Goal: Communication & Community: Share content

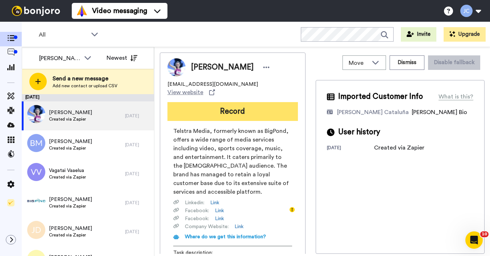
click at [232, 110] on button "Record" at bounding box center [232, 111] width 131 height 19
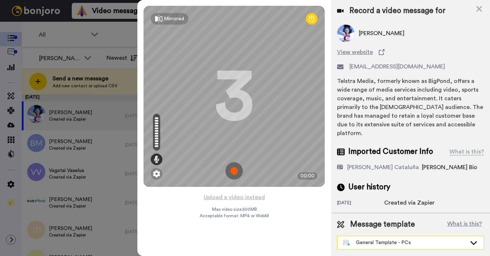
click at [376, 239] on div "General Template - PCs" at bounding box center [410, 242] width 146 height 13
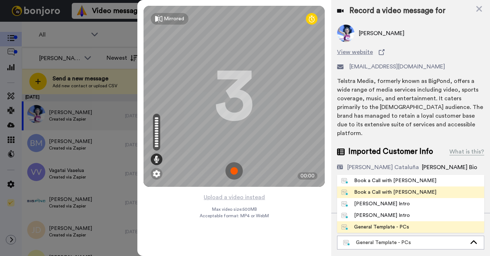
click at [374, 189] on li "Book a Call with [PERSON_NAME]" at bounding box center [410, 193] width 147 height 12
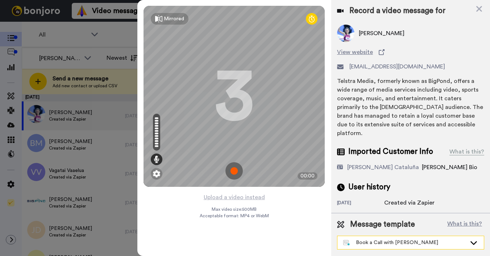
click at [376, 239] on div "Book a Call with [PERSON_NAME]" at bounding box center [404, 242] width 123 height 7
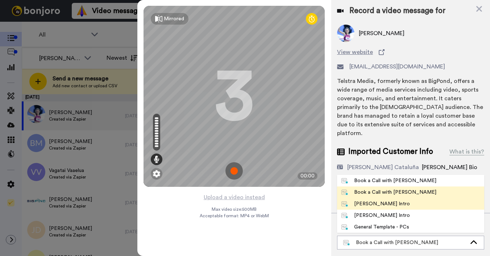
click at [369, 200] on div "[PERSON_NAME] Intro" at bounding box center [375, 203] width 69 height 7
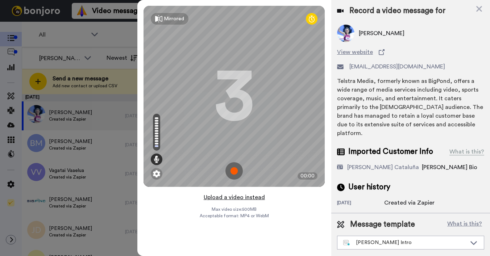
click at [238, 202] on button "Upload a video instead" at bounding box center [235, 197] width 66 height 9
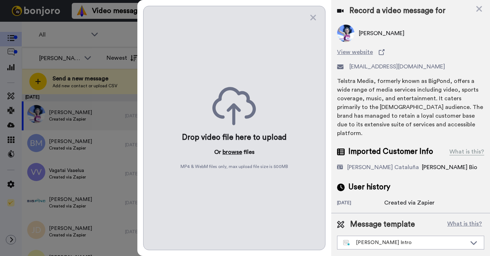
click at [229, 153] on button "browse" at bounding box center [233, 152] width 20 height 9
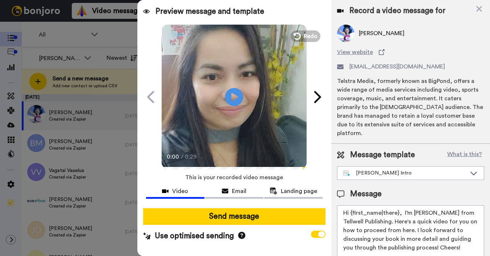
drag, startPoint x: 351, startPoint y: 206, endPoint x: 398, endPoint y: 207, distance: 47.5
click at [398, 207] on textarea "Hi {first_name|there}, I’m [PERSON_NAME] from Tellwell Publishing. Here's a qui…" at bounding box center [410, 238] width 147 height 65
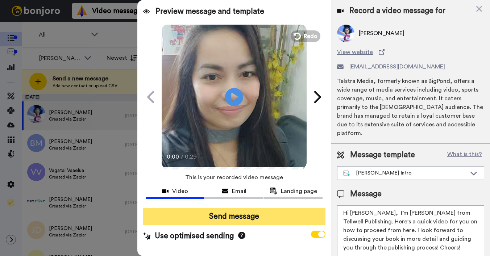
type textarea "Hi [PERSON_NAME], I’m [PERSON_NAME] from Tellwell Publishing. Here's a quick vi…"
click at [231, 218] on button "Send message" at bounding box center [234, 216] width 182 height 17
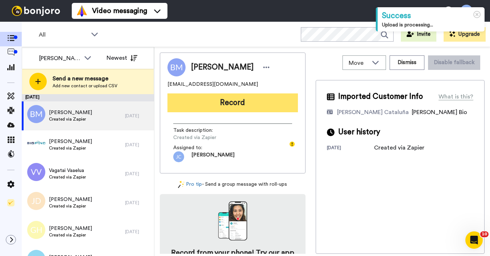
click at [245, 100] on button "Record" at bounding box center [232, 103] width 131 height 19
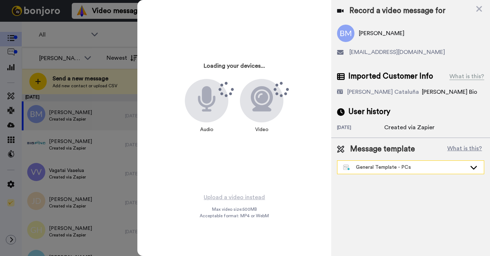
click at [357, 164] on div "General Template - PCs" at bounding box center [404, 167] width 123 height 7
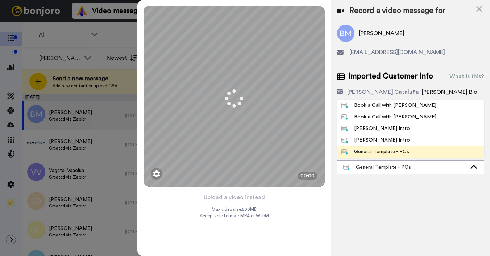
drag, startPoint x: 360, startPoint y: 127, endPoint x: 266, endPoint y: 237, distance: 145.1
click at [360, 126] on div "[PERSON_NAME] Intro" at bounding box center [375, 128] width 69 height 7
